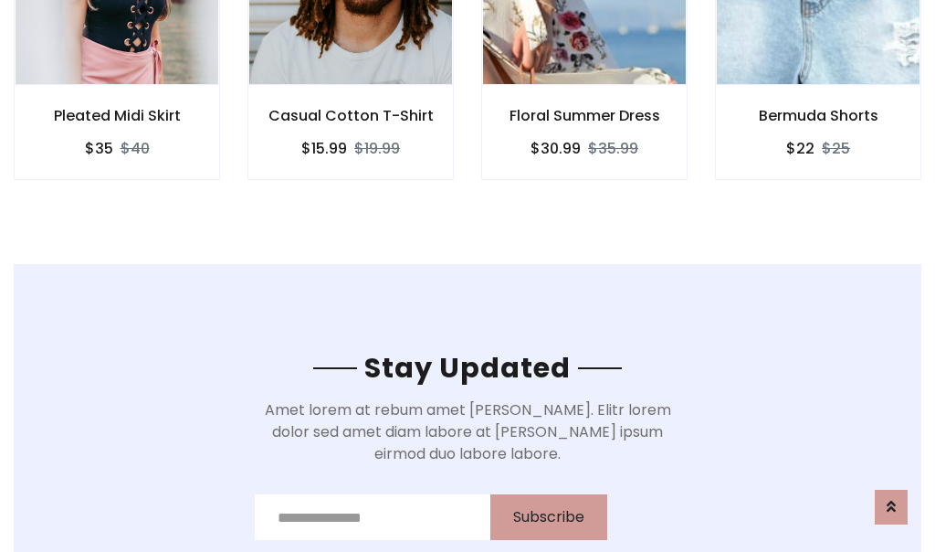
scroll to position [2751, 0]
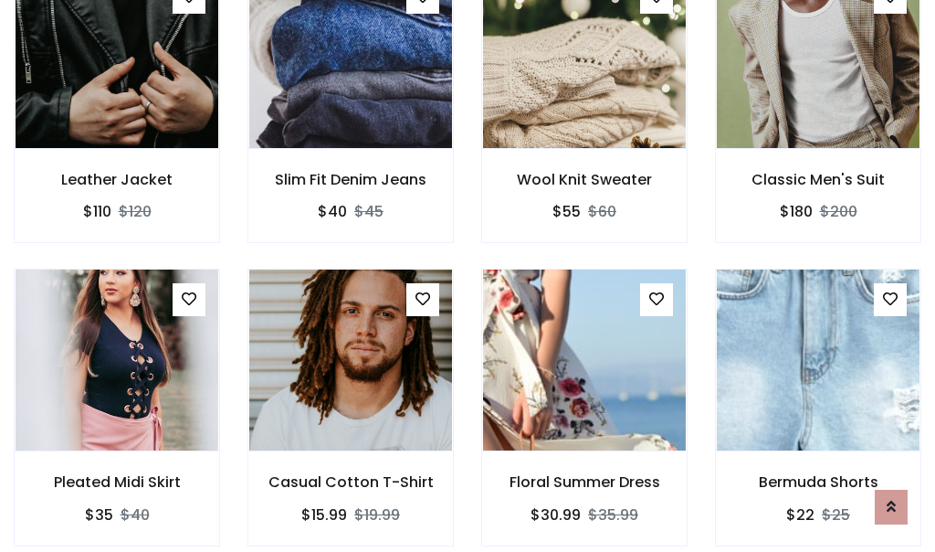
click at [468, 276] on div "Floral Summer Dress $30.99 $35.99" at bounding box center [585, 420] width 234 height 302
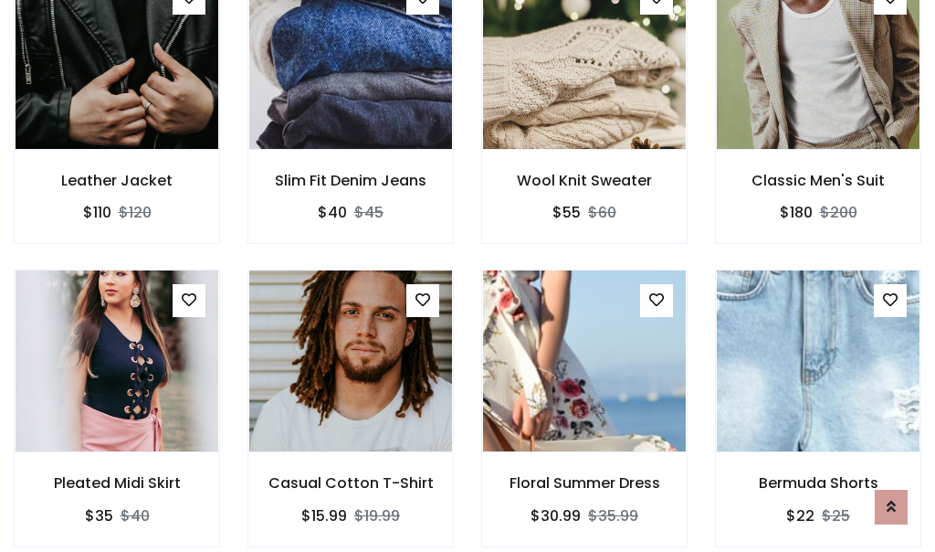
click at [468, 276] on div "Floral Summer Dress $30.99 $35.99" at bounding box center [585, 420] width 234 height 302
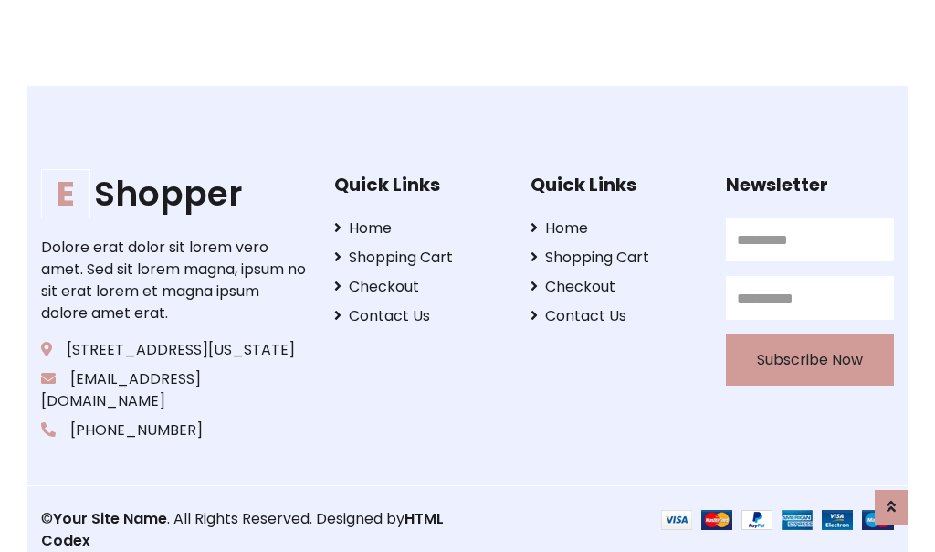
scroll to position [3477, 0]
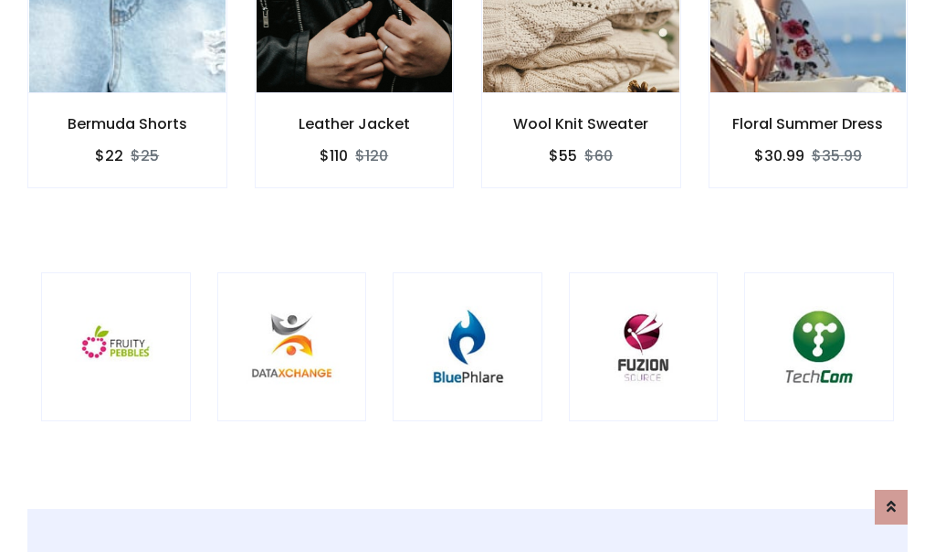
click at [468, 275] on div at bounding box center [468, 347] width 150 height 150
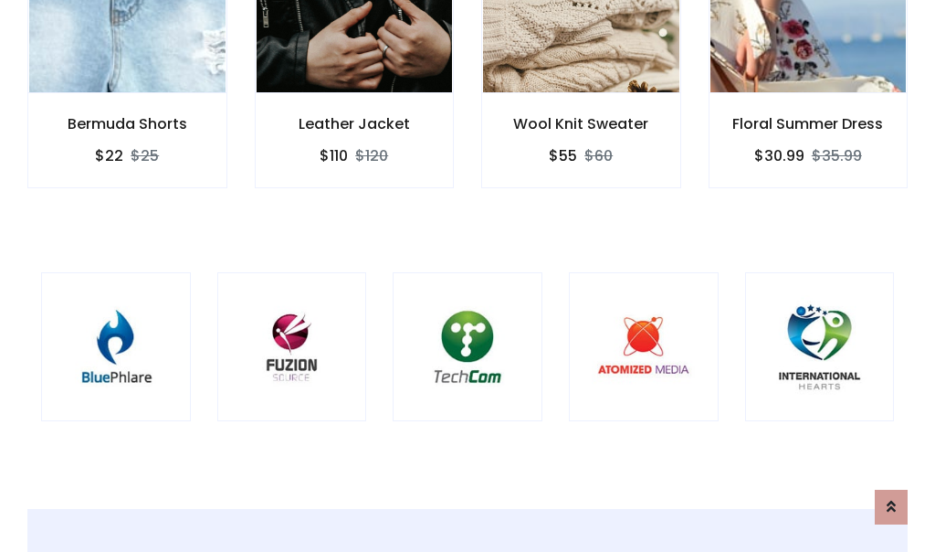
click at [468, 275] on div at bounding box center [468, 347] width 150 height 150
click at [468, 276] on div at bounding box center [468, 347] width 150 height 150
click at [468, 275] on div at bounding box center [468, 347] width 150 height 150
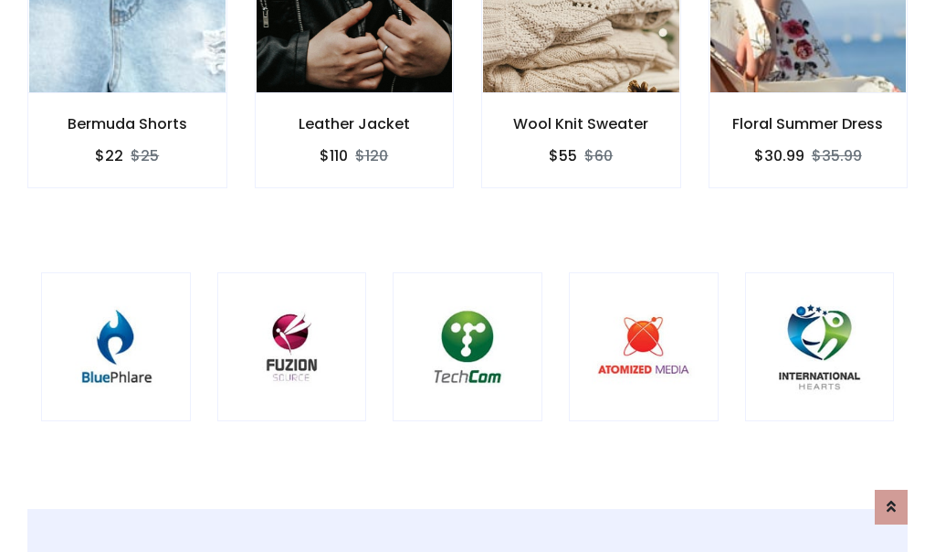
click at [468, 275] on div at bounding box center [468, 347] width 150 height 150
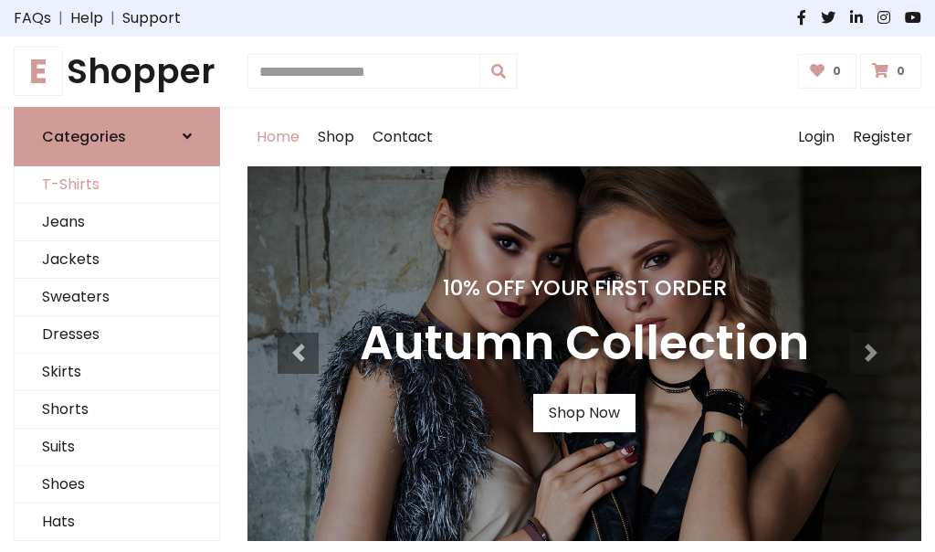
click at [117, 185] on link "T-Shirts" at bounding box center [117, 184] width 205 height 37
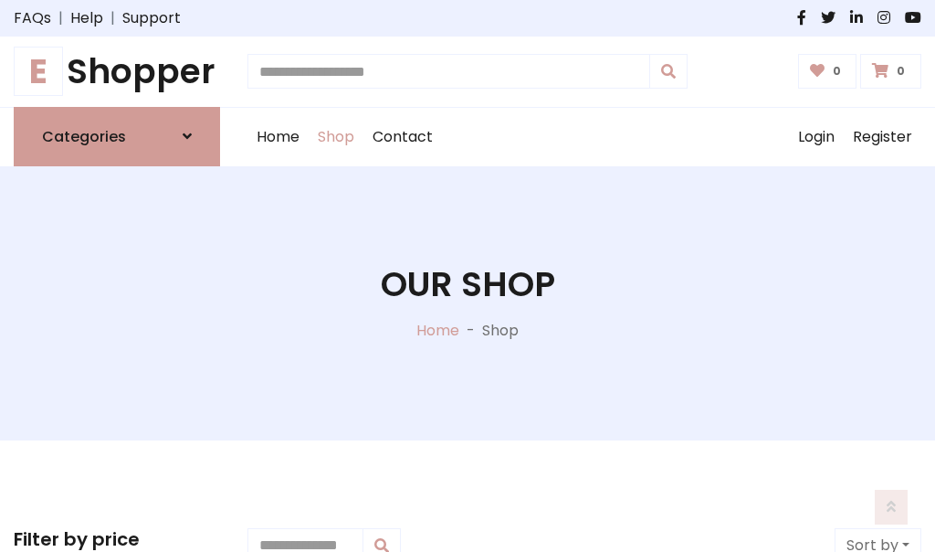
scroll to position [733, 0]
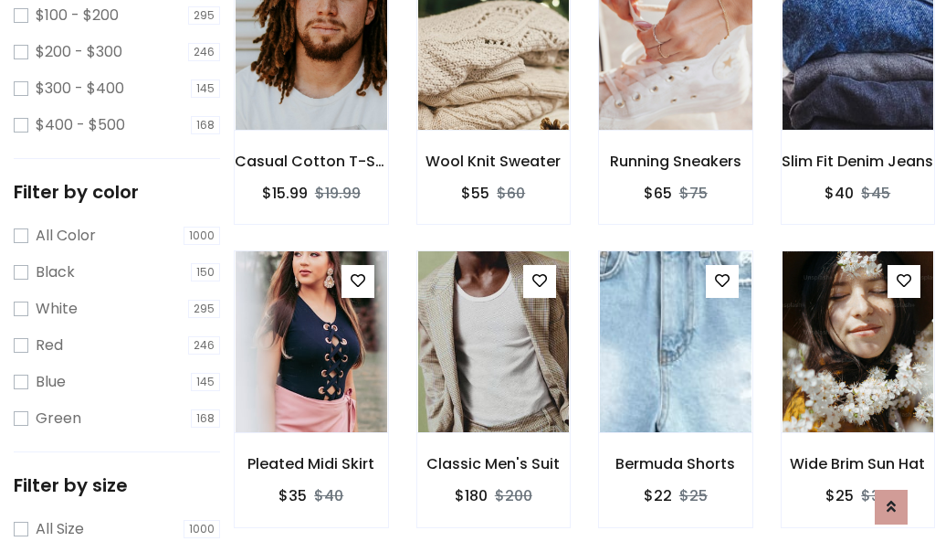
scroll to position [92, 0]
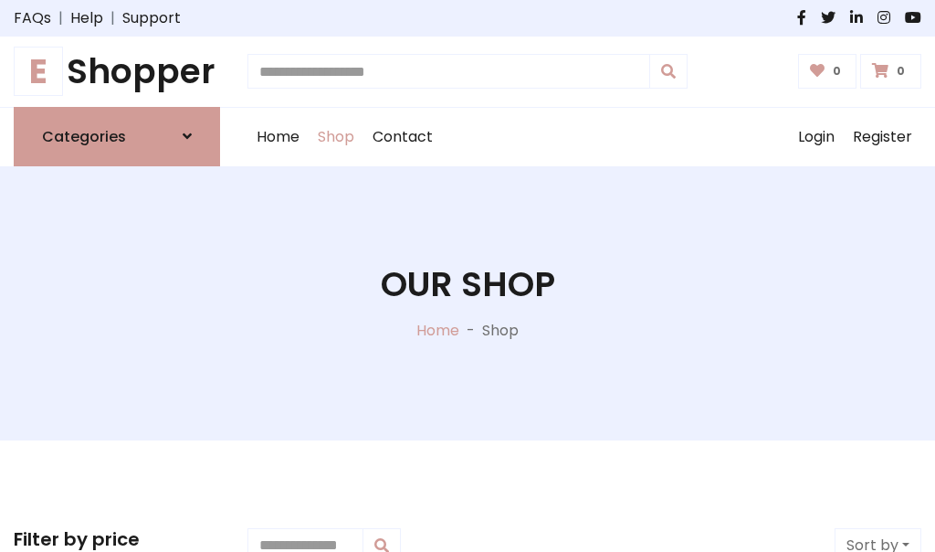
click at [117, 71] on h1 "E Shopper" at bounding box center [117, 71] width 206 height 41
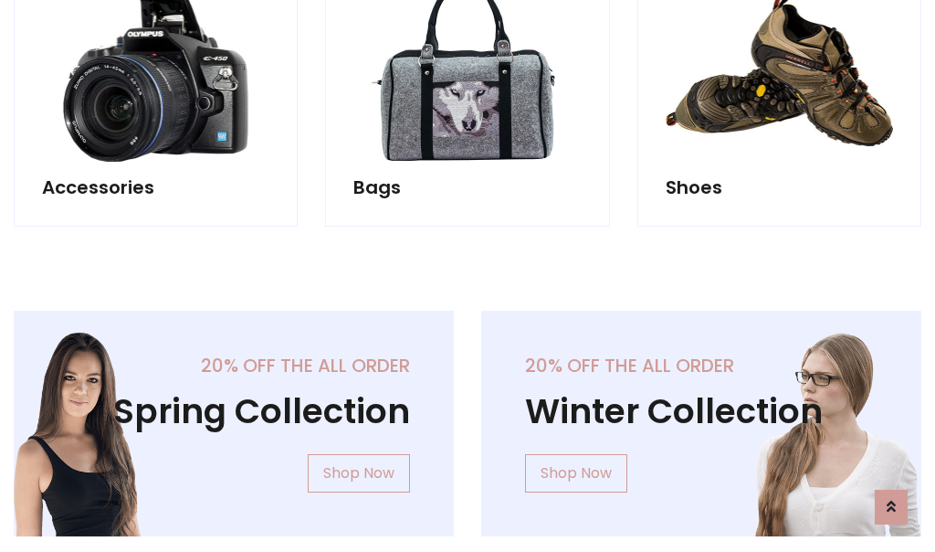
scroll to position [1775, 0]
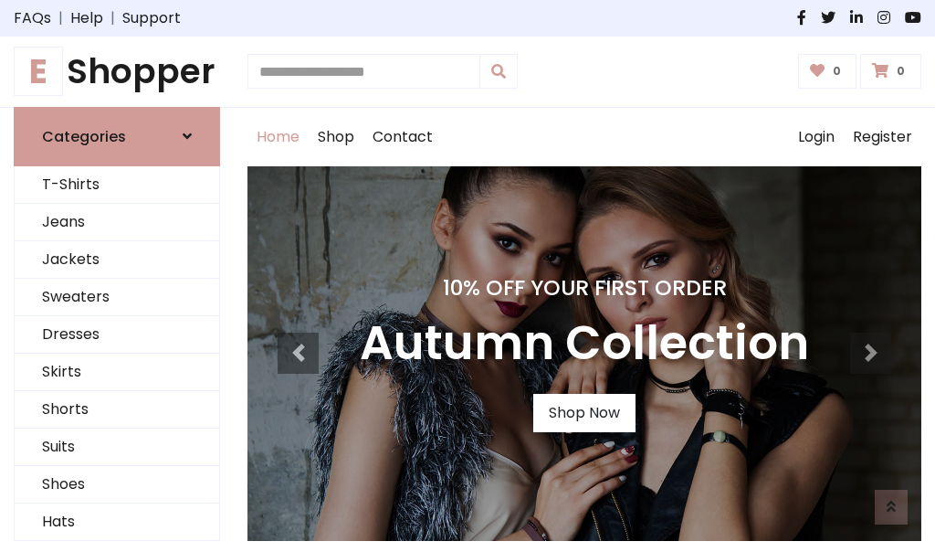
scroll to position [599, 0]
